Goal: Transaction & Acquisition: Book appointment/travel/reservation

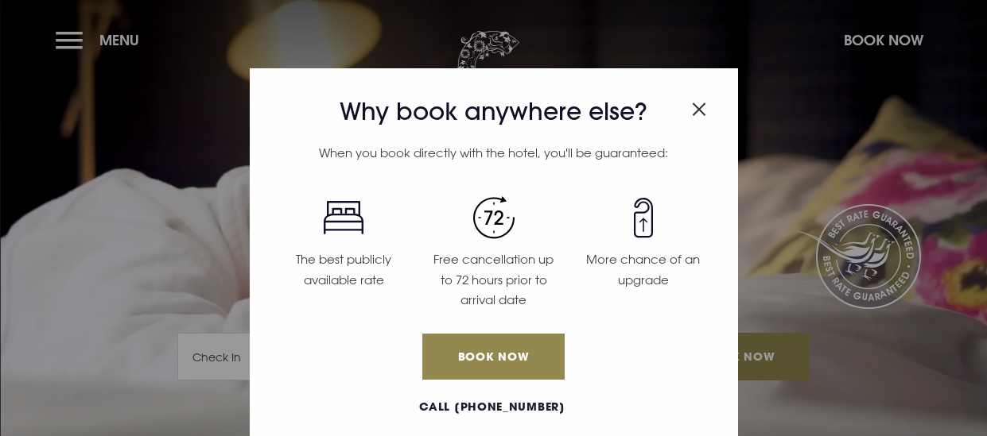
scroll to position [21, 0]
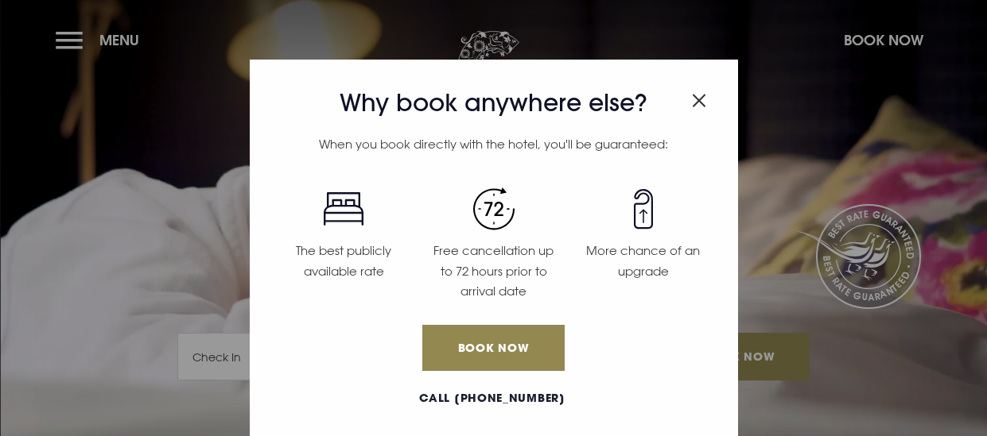
click at [694, 100] on img "Close modal" at bounding box center [699, 101] width 14 height 14
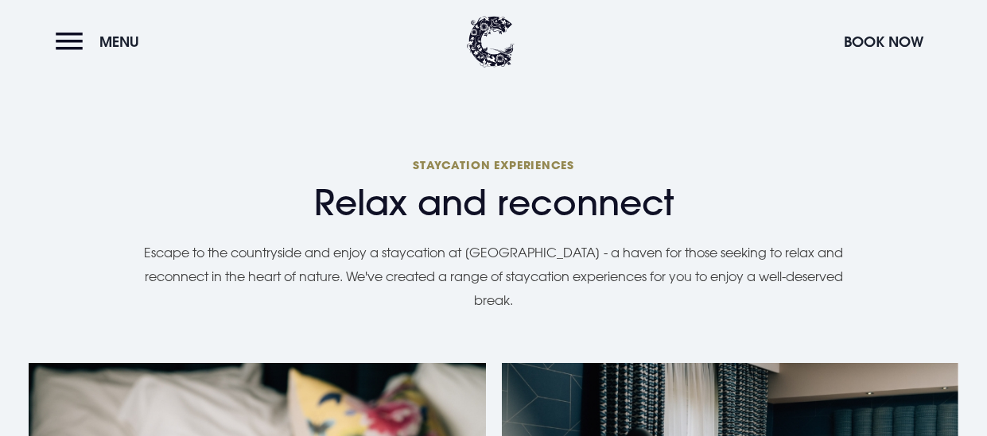
scroll to position [1510, 0]
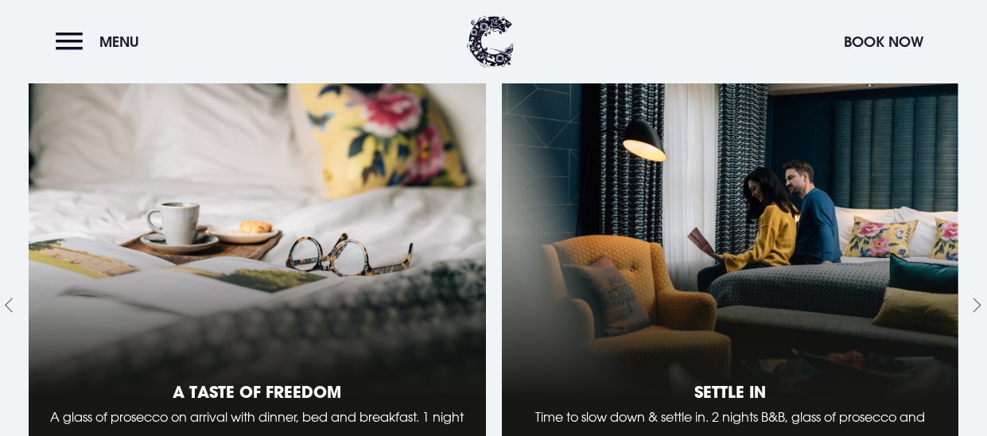
click at [378, 231] on link "1 of 10" at bounding box center [257, 305] width 457 height 501
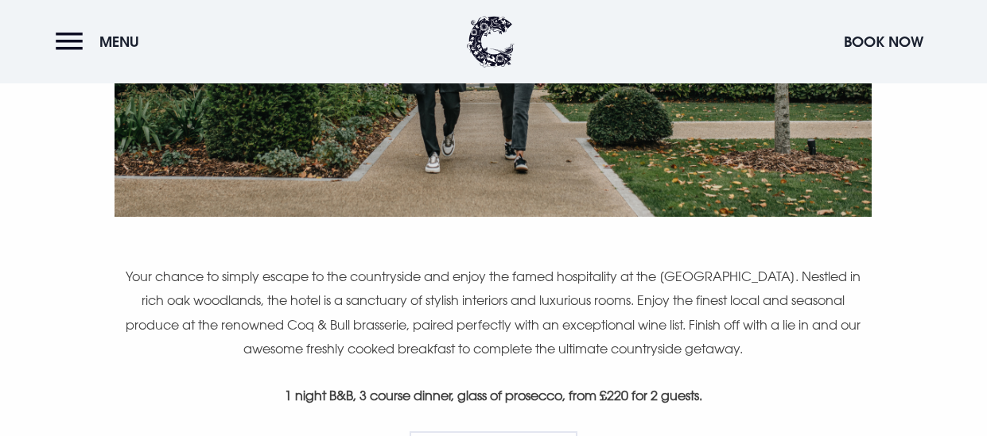
scroll to position [1113, 0]
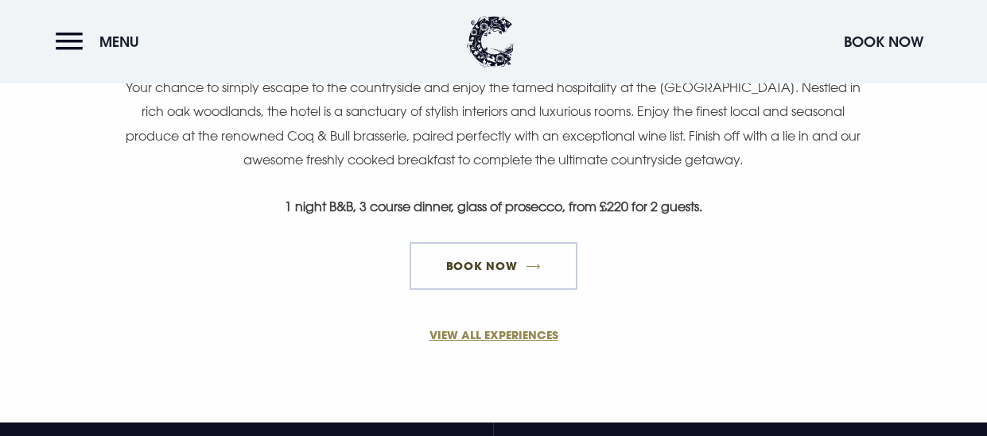
click at [547, 265] on link "Book Now" at bounding box center [492, 266] width 167 height 48
